Goal: Task Accomplishment & Management: Manage account settings

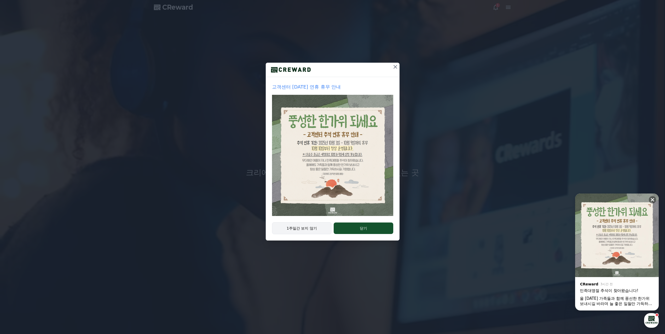
click at [318, 228] on button "1주일간 보지 않기" at bounding box center [302, 228] width 60 height 12
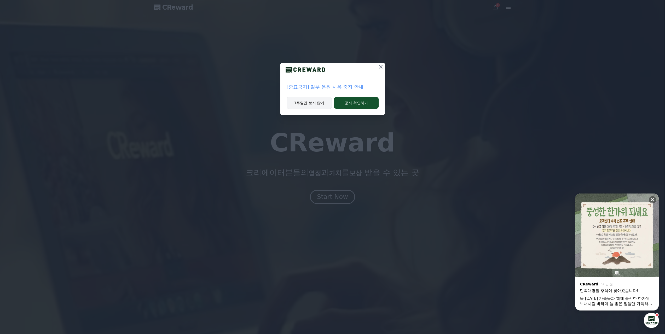
click at [304, 102] on button "1주일간 보지 않기" at bounding box center [308, 103] width 45 height 12
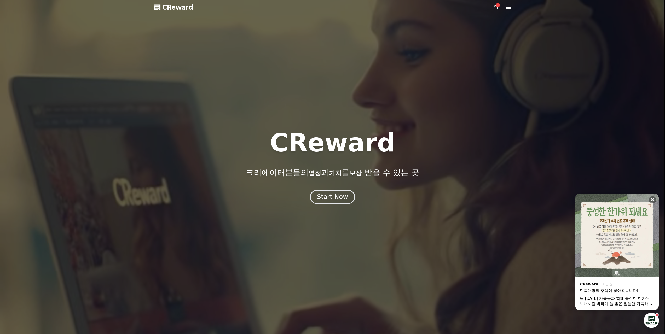
click at [328, 206] on div at bounding box center [332, 167] width 665 height 334
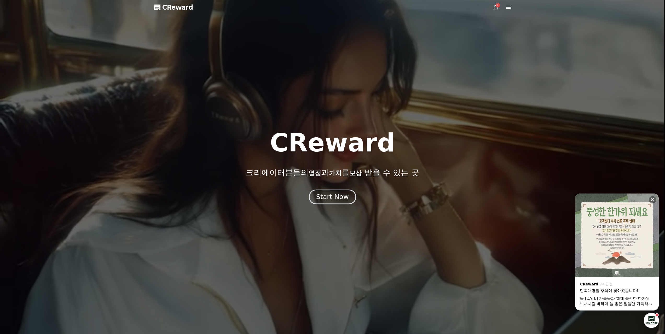
click at [331, 203] on button "Start Now" at bounding box center [332, 196] width 47 height 15
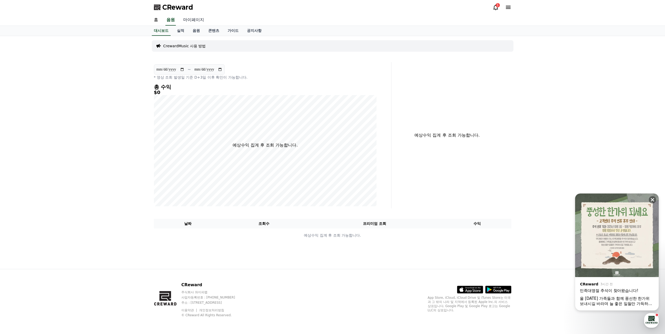
click at [191, 22] on link "마이페이지" at bounding box center [193, 20] width 29 height 11
select select "**********"
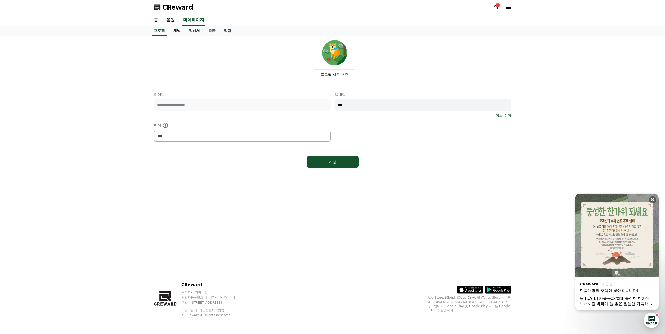
click at [179, 31] on link "채널" at bounding box center [177, 31] width 16 height 10
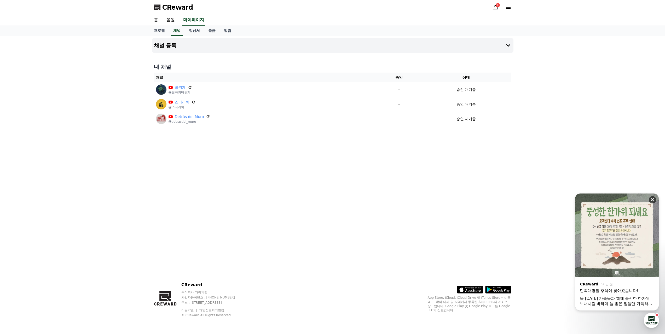
click at [652, 200] on icon at bounding box center [651, 199] width 3 height 3
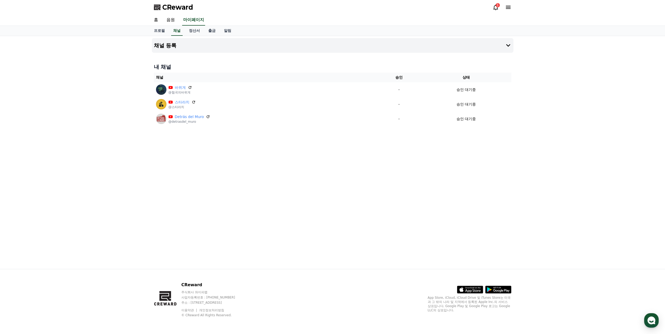
drag, startPoint x: 452, startPoint y: 205, endPoint x: 379, endPoint y: 200, distance: 73.0
click at [452, 205] on div "채널 등록 내 채널 채널 승인 상태 바위게 @협곡의바위게 - 승인 대기중 스타라치 @스타라치 - 승인 대기중 Detrás del Muro @d…" at bounding box center [333, 152] width 366 height 233
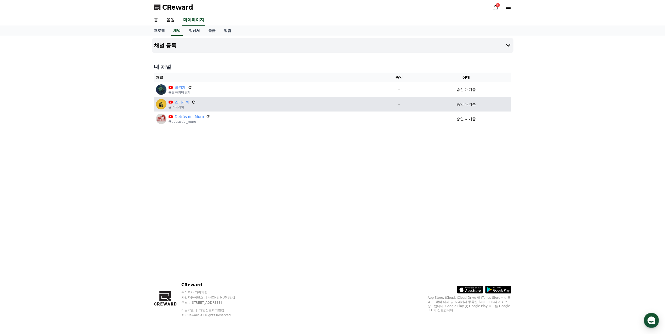
click at [193, 101] on icon at bounding box center [193, 102] width 3 height 3
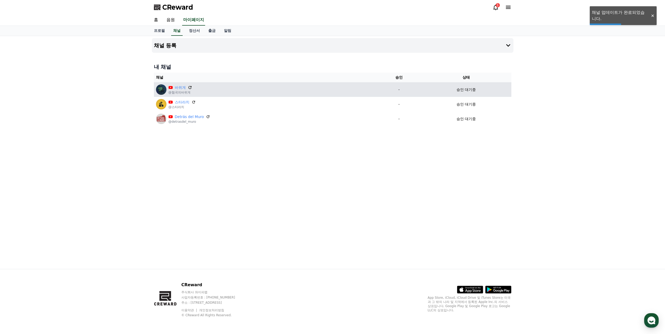
click at [190, 87] on icon at bounding box center [189, 87] width 5 height 5
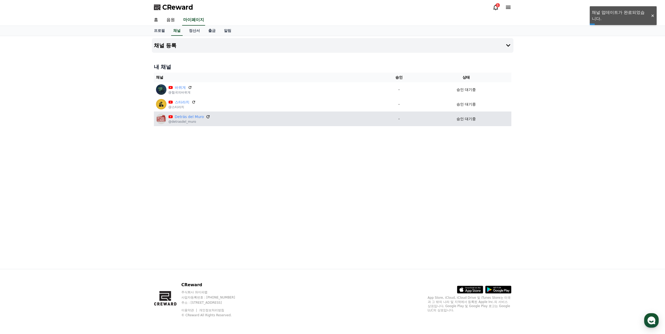
click at [206, 116] on icon at bounding box center [207, 116] width 3 height 3
